Goal: Information Seeking & Learning: Learn about a topic

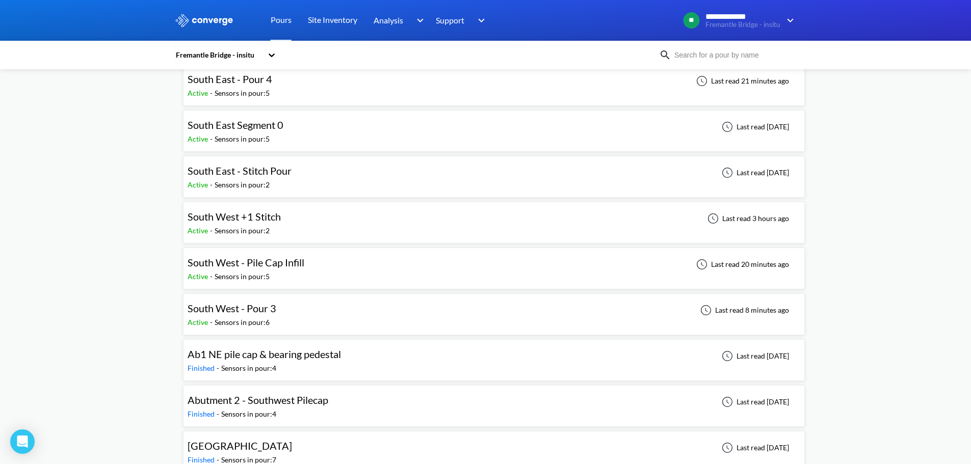
scroll to position [459, 0]
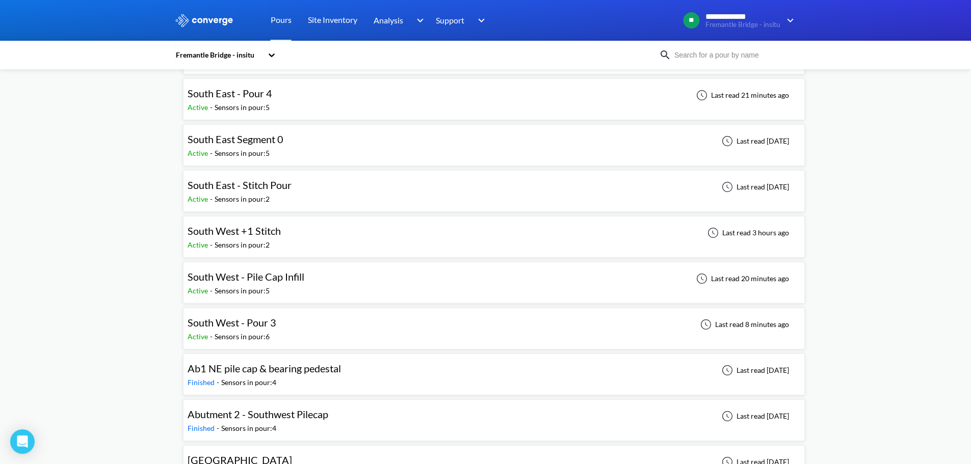
click at [272, 326] on span "South West - Pour 3" at bounding box center [232, 323] width 89 height 12
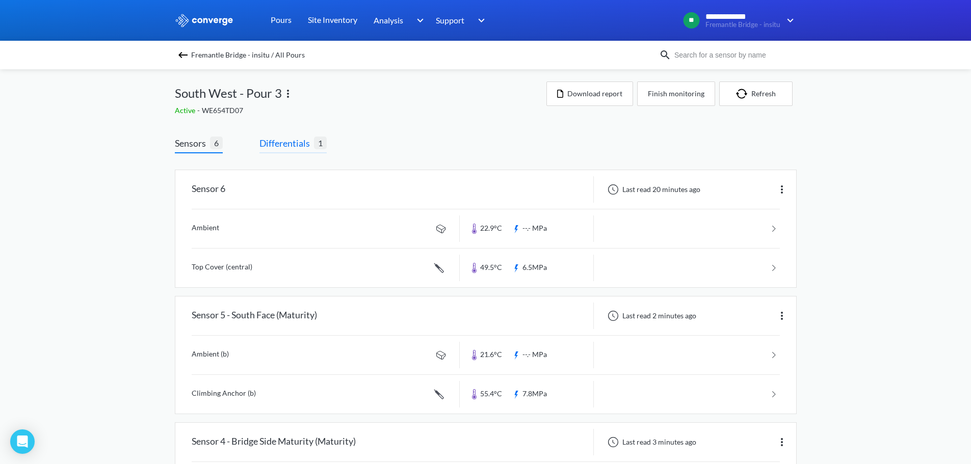
click at [313, 144] on span "Differentials" at bounding box center [286, 143] width 55 height 14
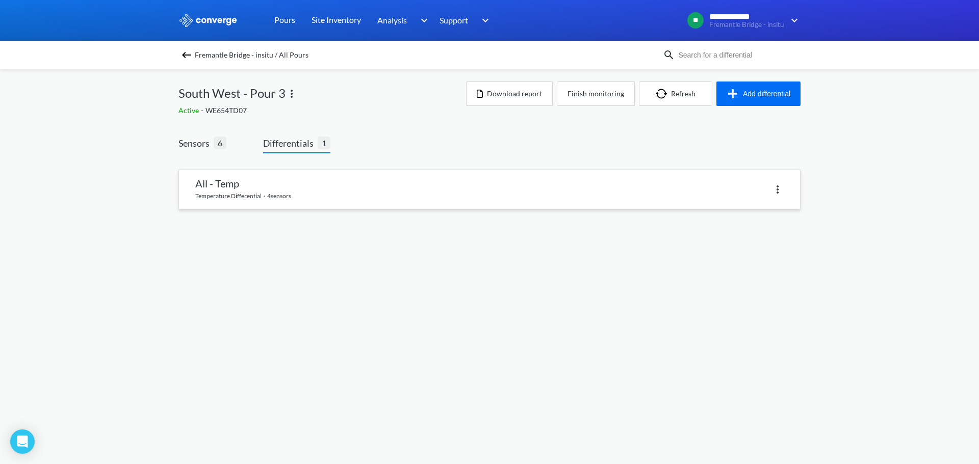
click at [271, 186] on link at bounding box center [489, 189] width 621 height 39
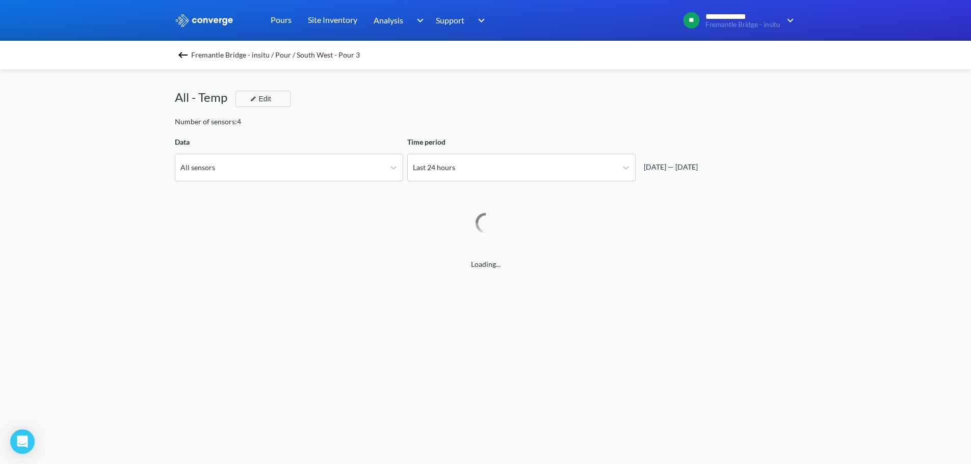
click at [184, 56] on img at bounding box center [183, 55] width 12 height 12
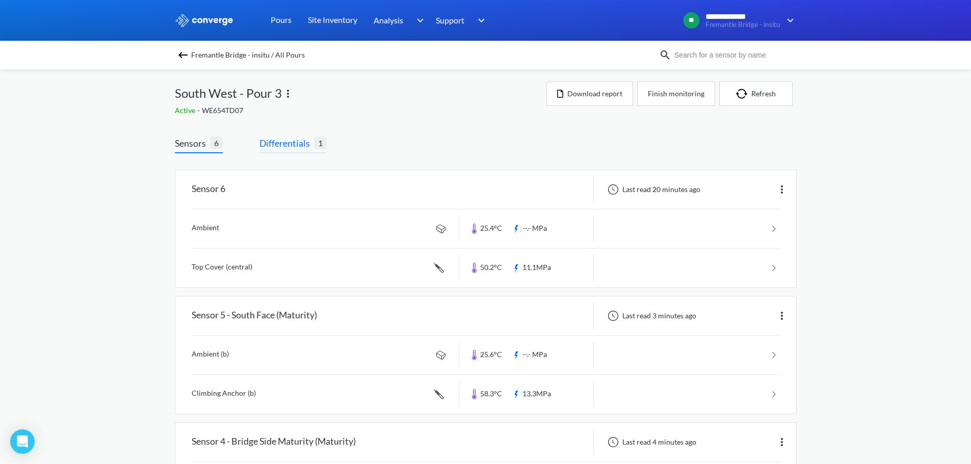
click at [286, 144] on span "Differentials" at bounding box center [286, 143] width 55 height 14
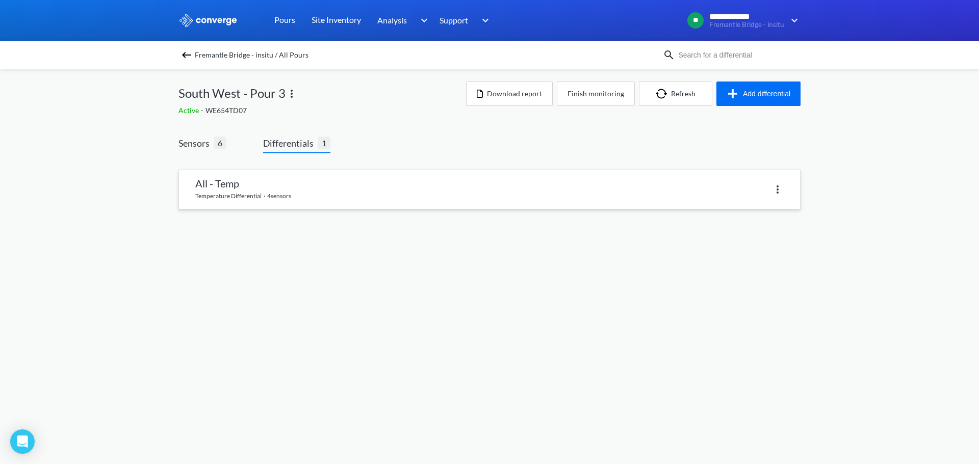
click at [274, 188] on link at bounding box center [489, 189] width 621 height 39
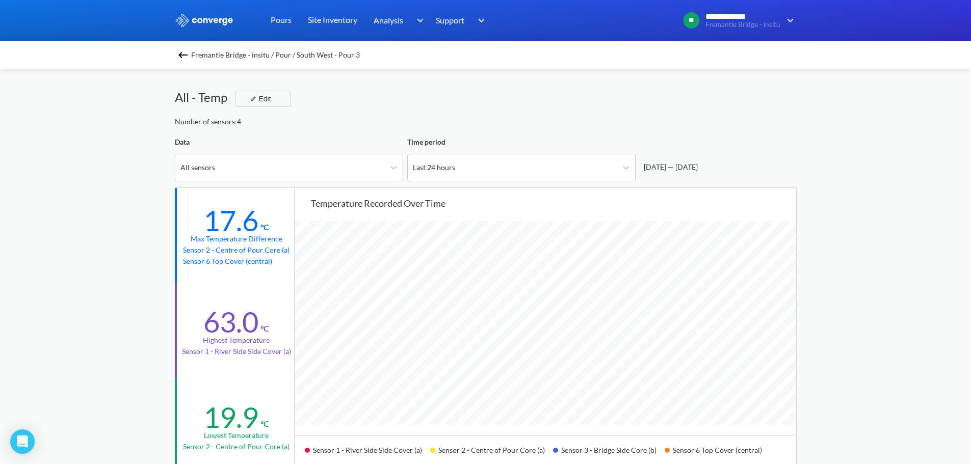
click at [813, 241] on div "**********" at bounding box center [485, 427] width 971 height 854
click at [191, 98] on div "All - Temp" at bounding box center [205, 97] width 61 height 19
click at [182, 51] on img at bounding box center [183, 55] width 12 height 12
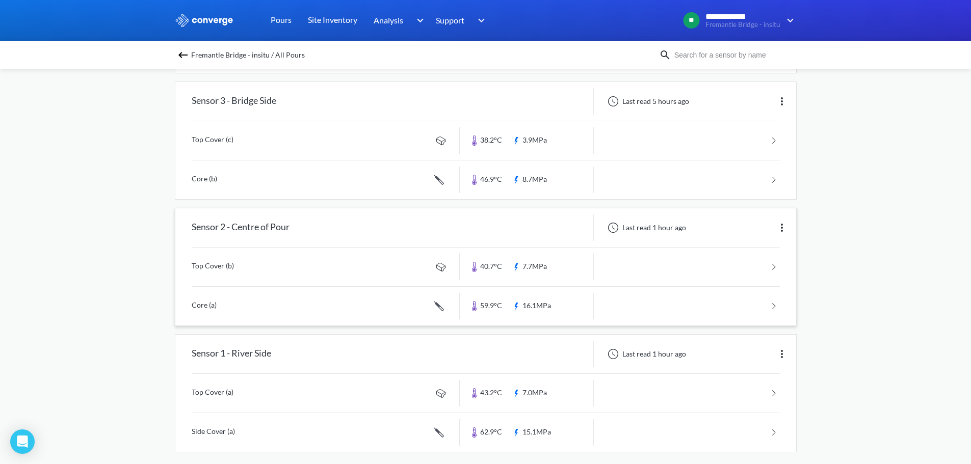
scroll to position [476, 0]
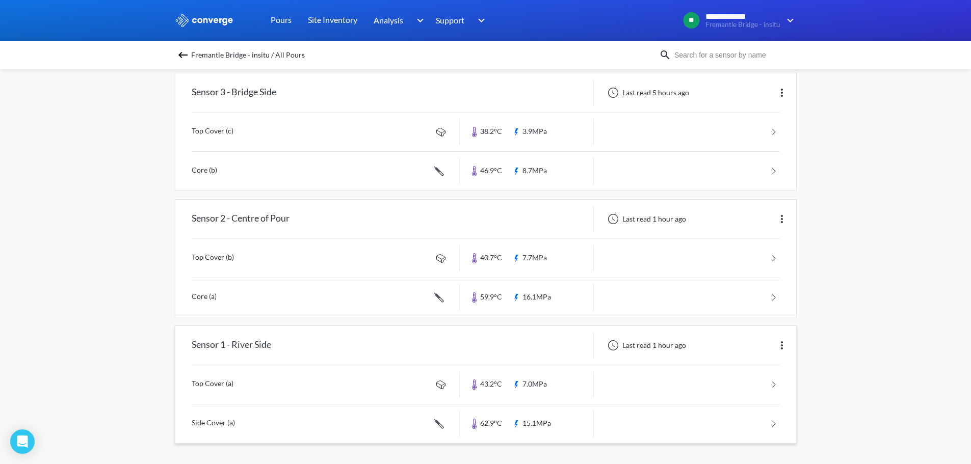
click at [486, 424] on link at bounding box center [486, 424] width 588 height 39
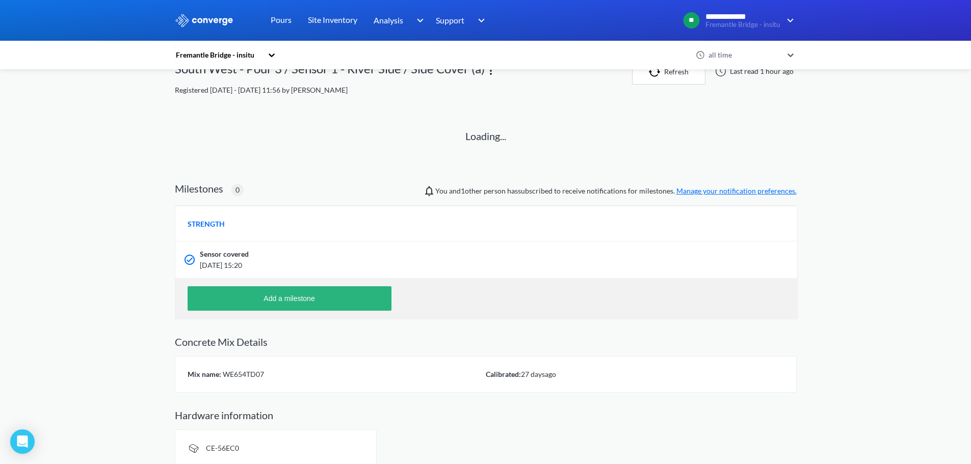
scroll to position [35, 0]
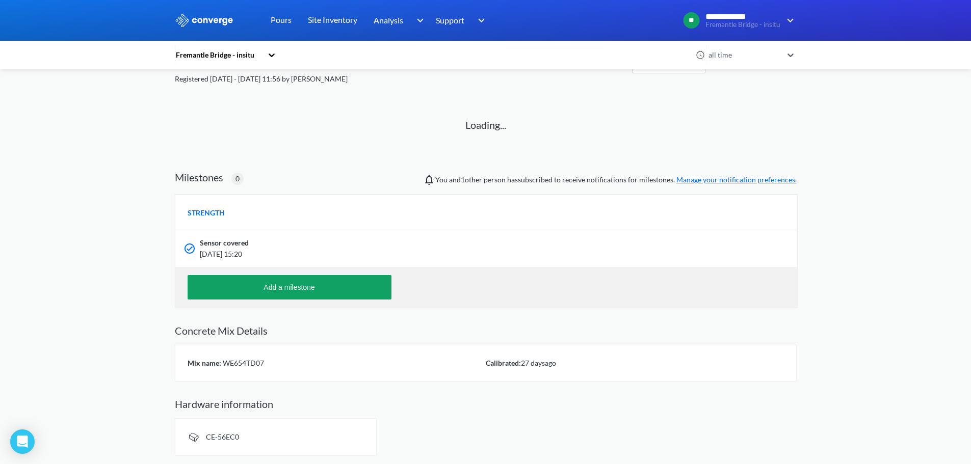
click at [262, 438] on div "CE-56EC0" at bounding box center [276, 438] width 202 height 38
click at [218, 431] on div "CE-56EC0" at bounding box center [276, 438] width 202 height 38
click at [292, 365] on div "Mix name: WE654TD07" at bounding box center [337, 363] width 298 height 11
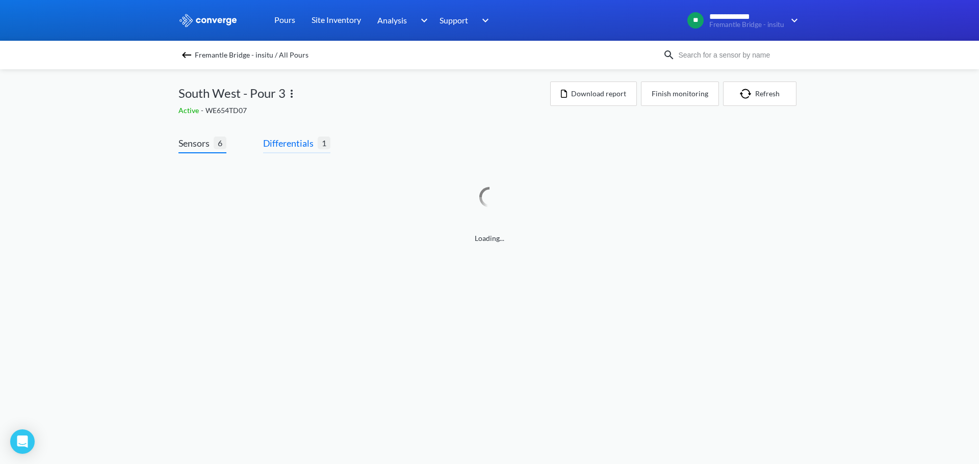
click at [302, 147] on span "Differentials" at bounding box center [290, 143] width 55 height 14
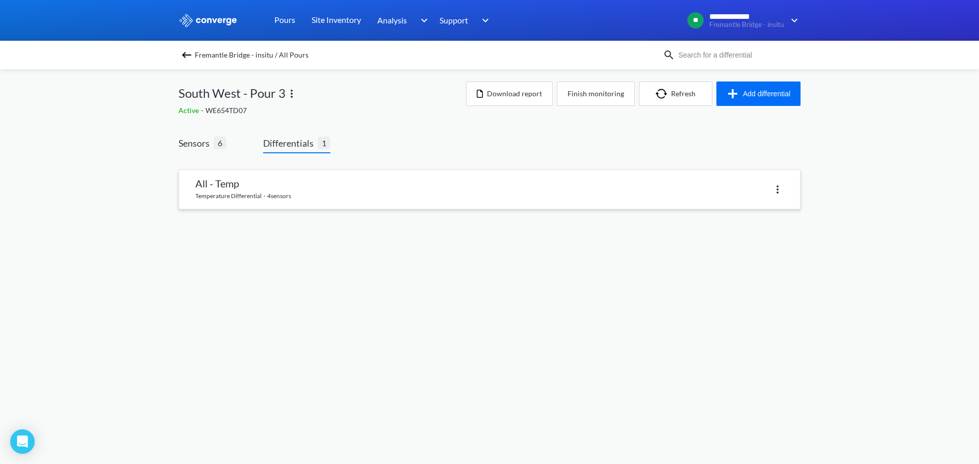
click at [239, 179] on link at bounding box center [489, 189] width 621 height 39
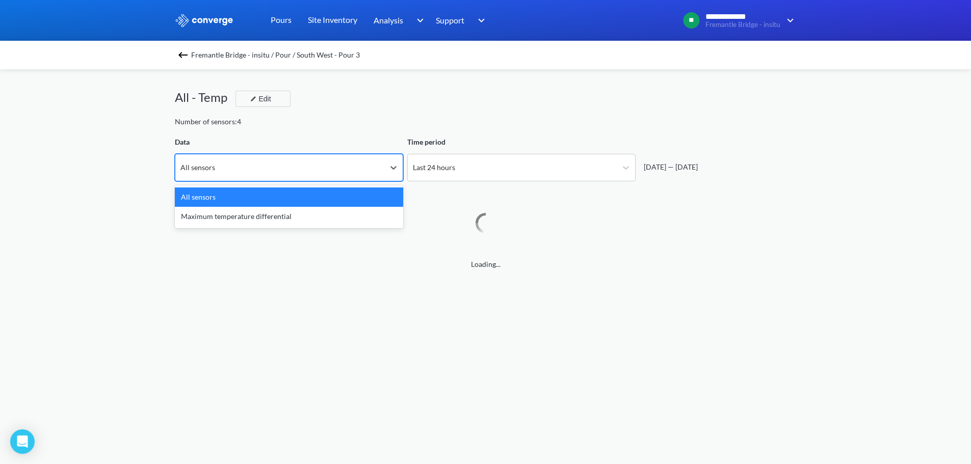
click at [341, 171] on div "All sensors" at bounding box center [279, 167] width 209 height 27
click at [316, 195] on div "All sensors" at bounding box center [289, 197] width 228 height 19
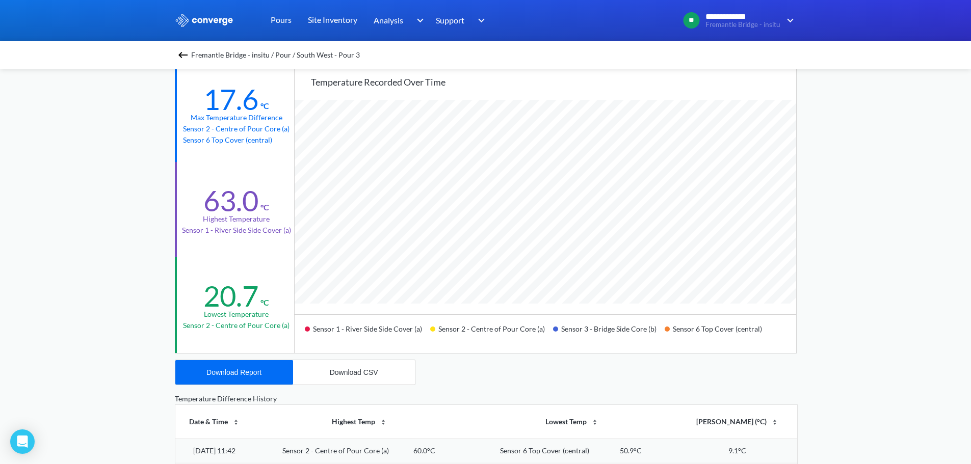
scroll to position [102, 0]
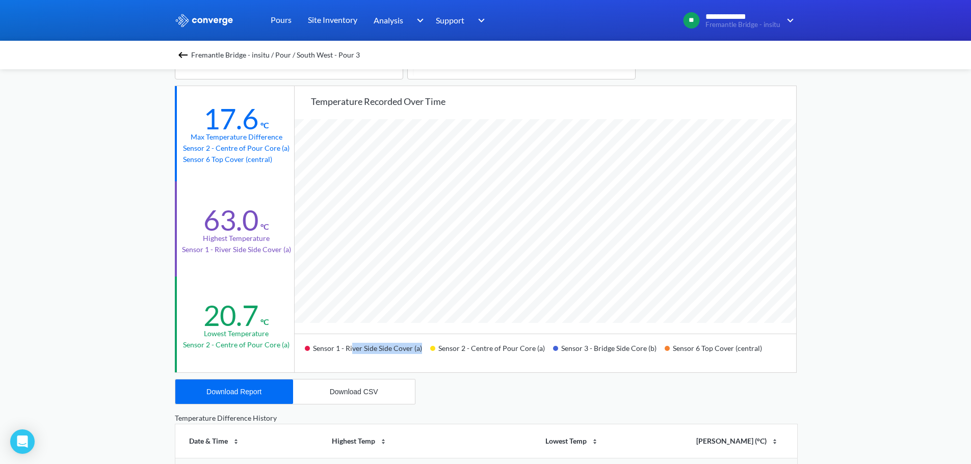
drag, startPoint x: 352, startPoint y: 349, endPoint x: 429, endPoint y: 349, distance: 77.0
click at [429, 349] on div "Sensor 1 - River Side Side Cover (a) Sensor 2 - Centre of Pour Core (a) Sensor …" at bounding box center [546, 353] width 502 height 39
drag, startPoint x: 319, startPoint y: 349, endPoint x: 383, endPoint y: 351, distance: 64.3
click at [390, 349] on div "Sensor 1 - River Side Side Cover (a)" at bounding box center [367, 353] width 125 height 24
drag, startPoint x: 308, startPoint y: 350, endPoint x: 373, endPoint y: 349, distance: 65.3
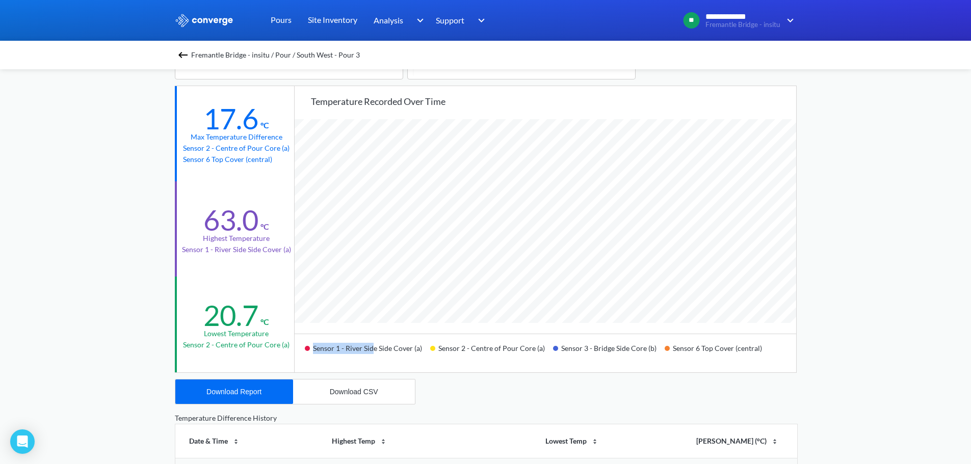
click at [373, 349] on div "Sensor 1 - River Side Side Cover (a)" at bounding box center [367, 353] width 125 height 24
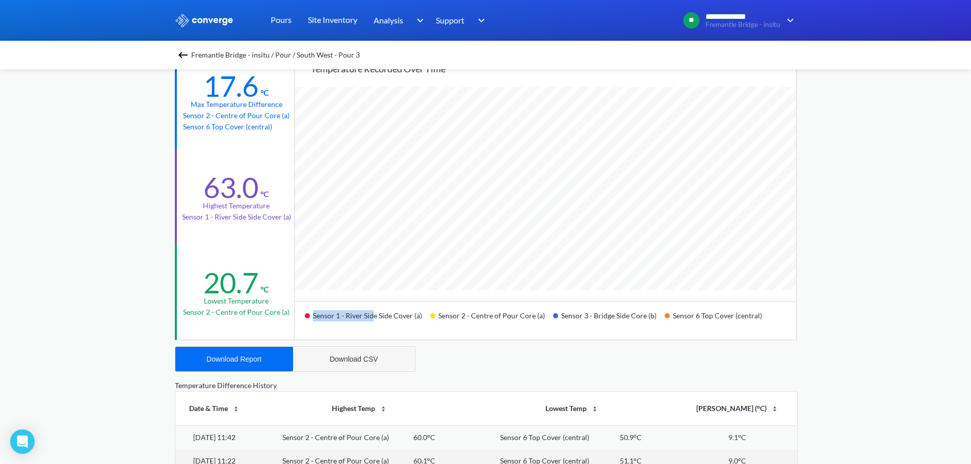
scroll to position [153, 0]
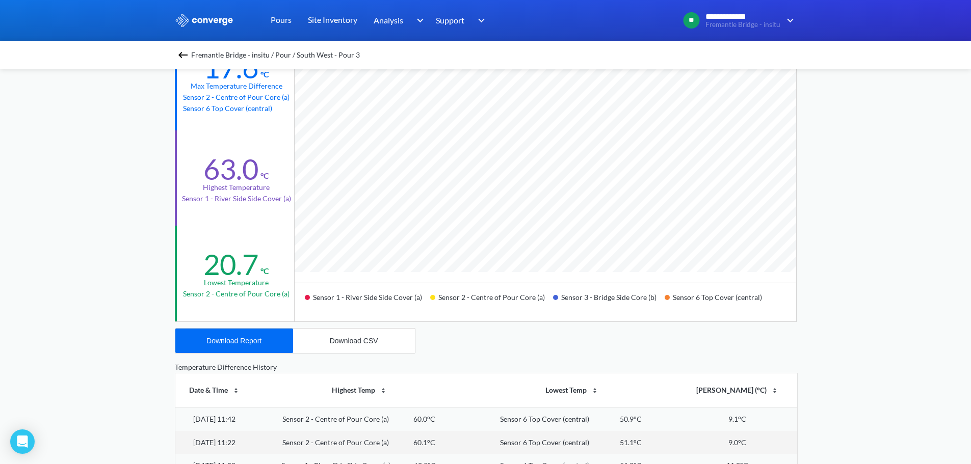
click at [403, 309] on div "Sensor 1 - River Side Side Cover (a)" at bounding box center [367, 302] width 125 height 24
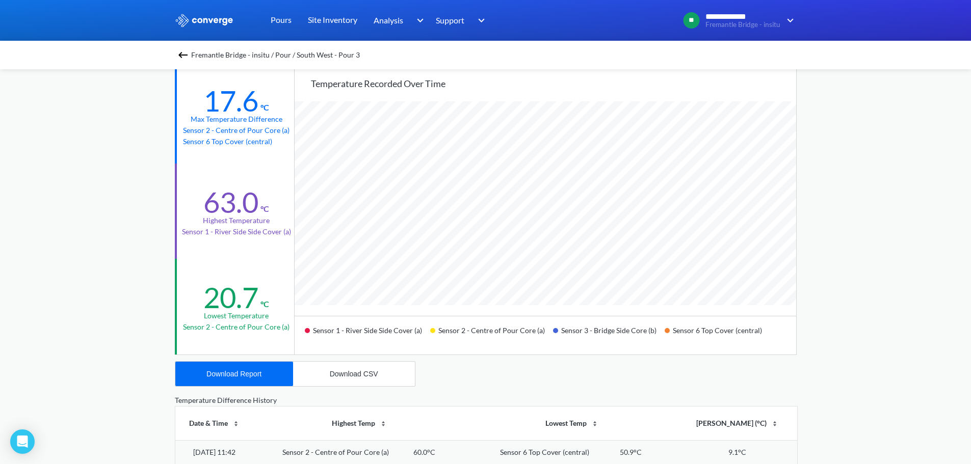
scroll to position [102, 0]
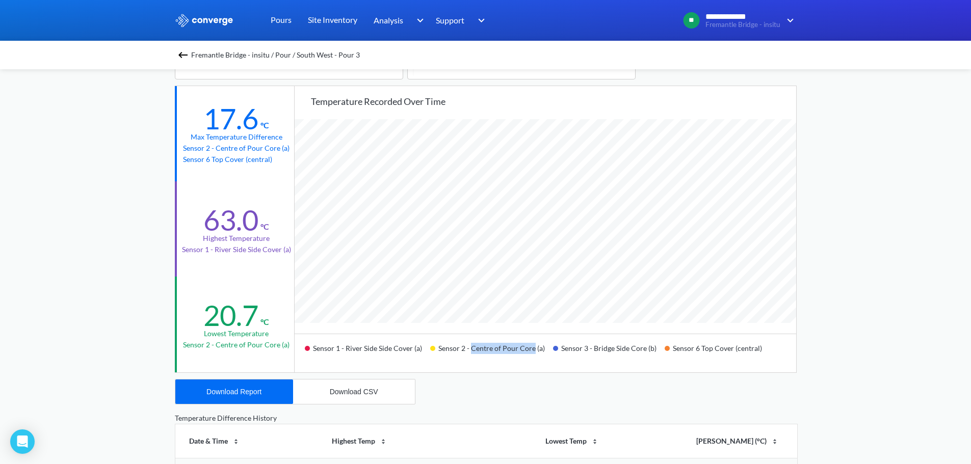
drag, startPoint x: 469, startPoint y: 350, endPoint x: 532, endPoint y: 348, distance: 62.7
click at [532, 348] on div "Sensor 2 - Centre of Pour Core (a)" at bounding box center [491, 353] width 123 height 24
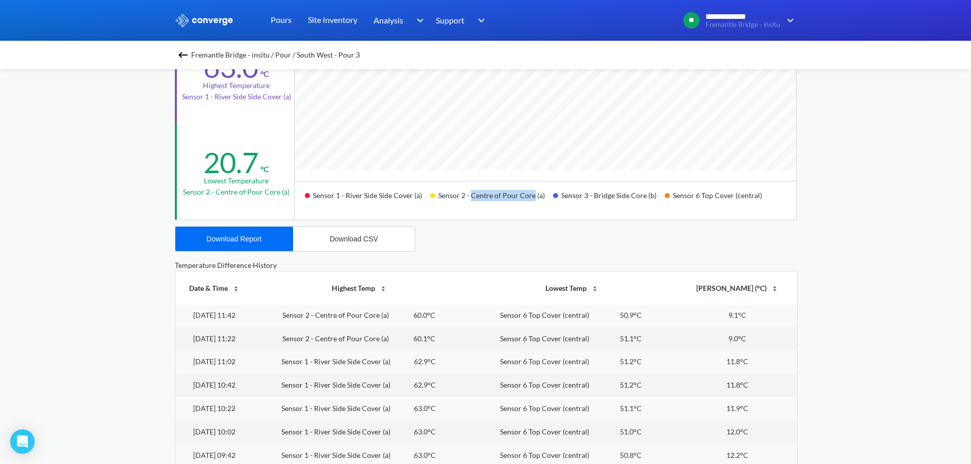
scroll to position [0, 0]
click at [116, 308] on div "**********" at bounding box center [485, 172] width 971 height 854
drag, startPoint x: 95, startPoint y: 355, endPoint x: -24, endPoint y: 371, distance: 120.3
